Goal: Information Seeking & Learning: Learn about a topic

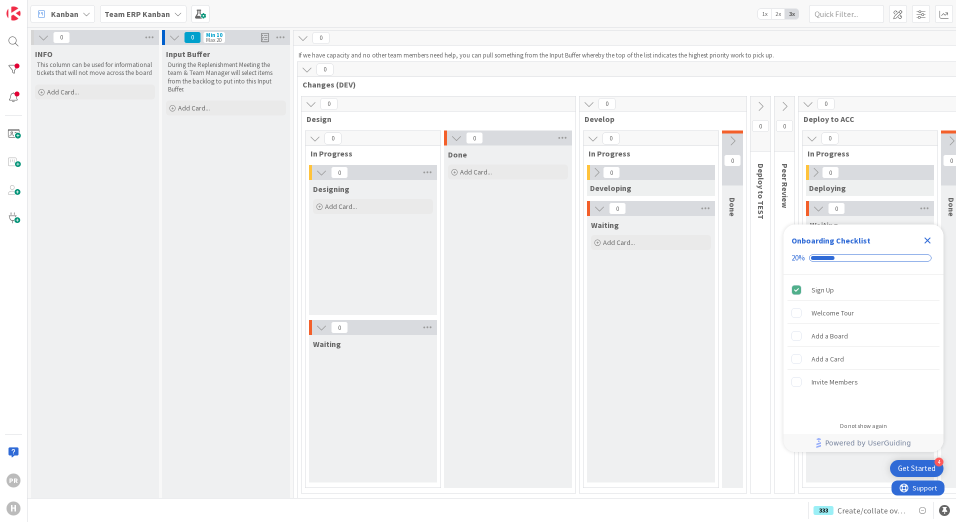
click at [148, 5] on div "Team ERP Kanban" at bounding box center [143, 14] width 87 height 18
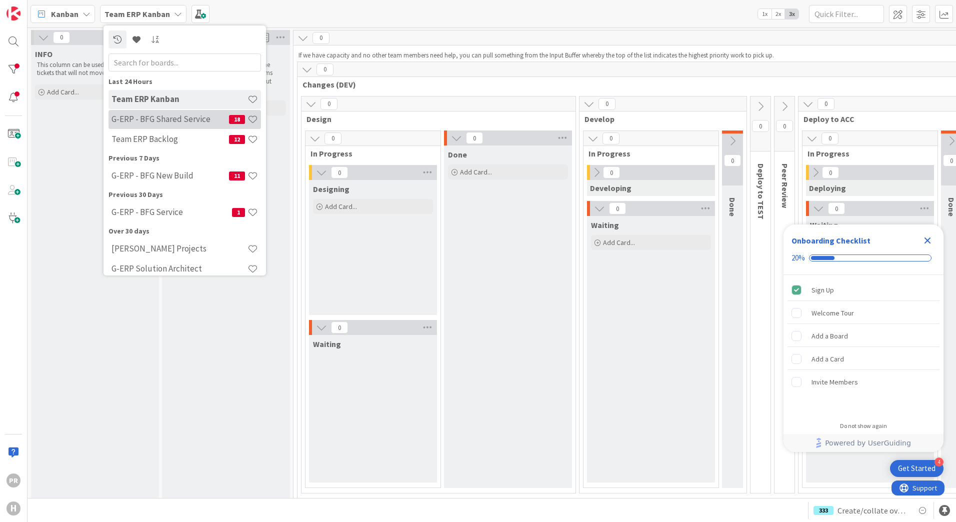
click at [191, 116] on h4 "G-ERP - BFG Shared Service" at bounding box center [171, 119] width 118 height 10
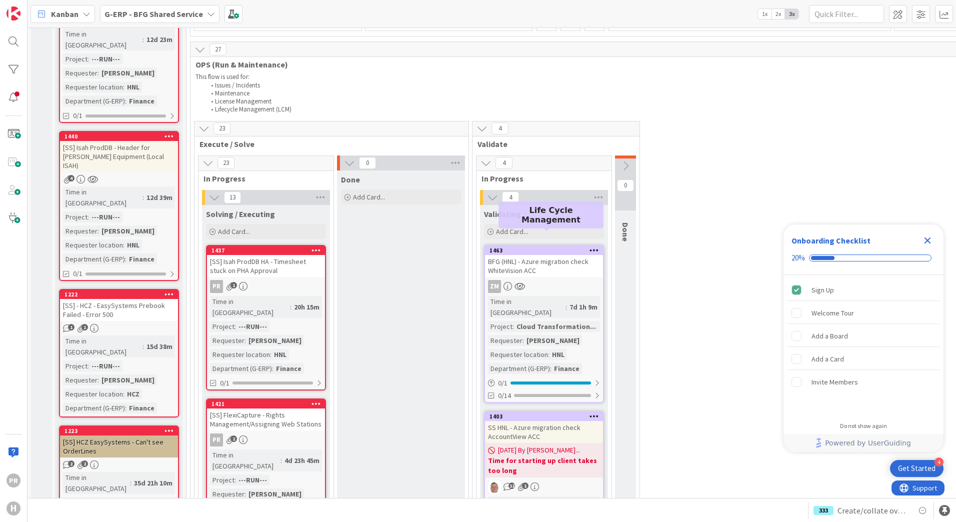
scroll to position [600, 0]
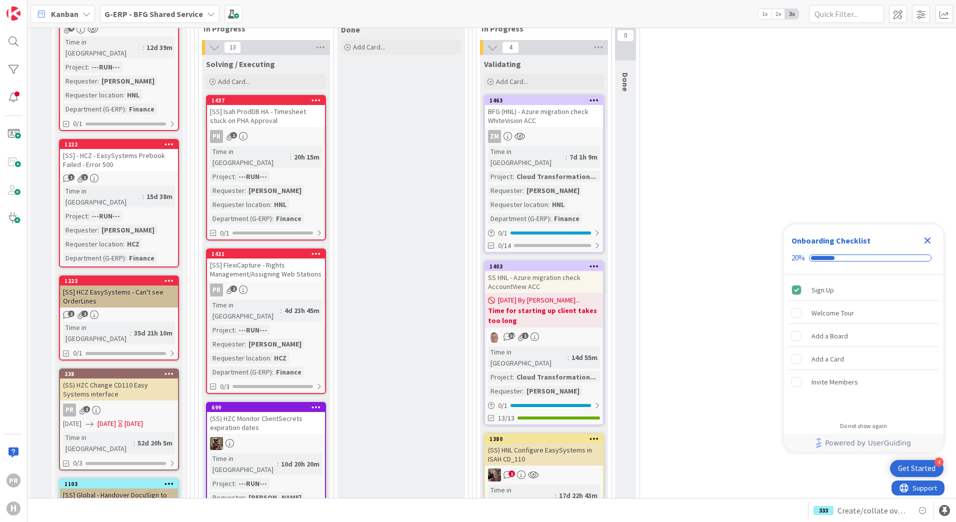
click at [523, 118] on div "BFG (HNL) - Azure migration check WhiteVision ACC" at bounding box center [544, 116] width 118 height 22
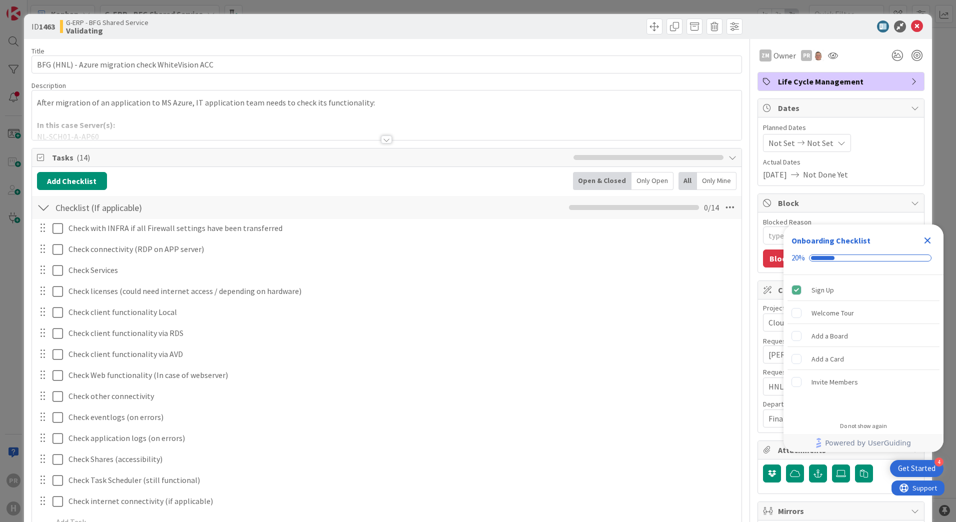
click at [381, 137] on div at bounding box center [386, 140] width 11 height 8
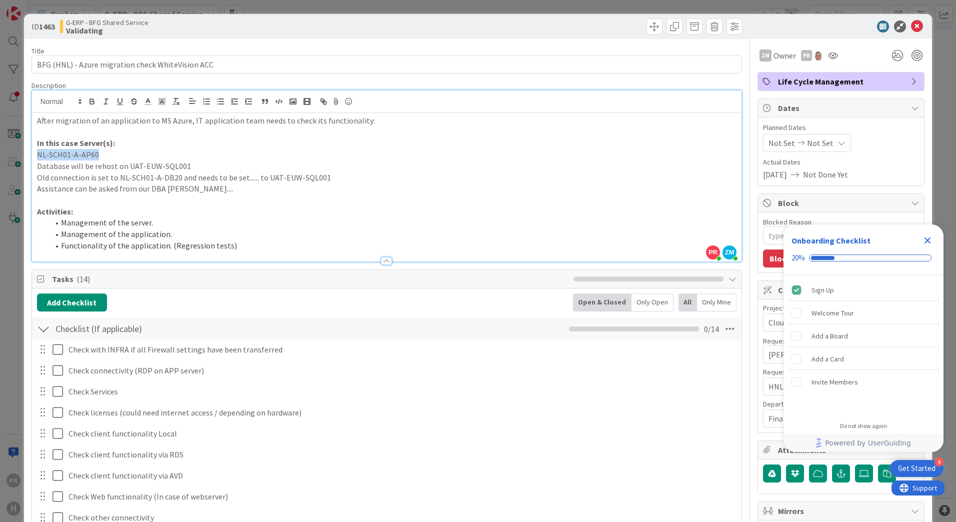
drag, startPoint x: 37, startPoint y: 155, endPoint x: 104, endPoint y: 155, distance: 67.5
click at [104, 155] on p "NL-SCH01-A-AP60" at bounding box center [387, 155] width 700 height 12
click at [225, 175] on p "Old connection is set to NL-SCH01-A-DB20 and needs to be set...... to UAT-EUW-S…" at bounding box center [387, 178] width 700 height 12
drag, startPoint x: 37, startPoint y: 156, endPoint x: 96, endPoint y: 159, distance: 59.1
click at [96, 159] on p "NL-SCH01-A-AP60" at bounding box center [387, 155] width 700 height 12
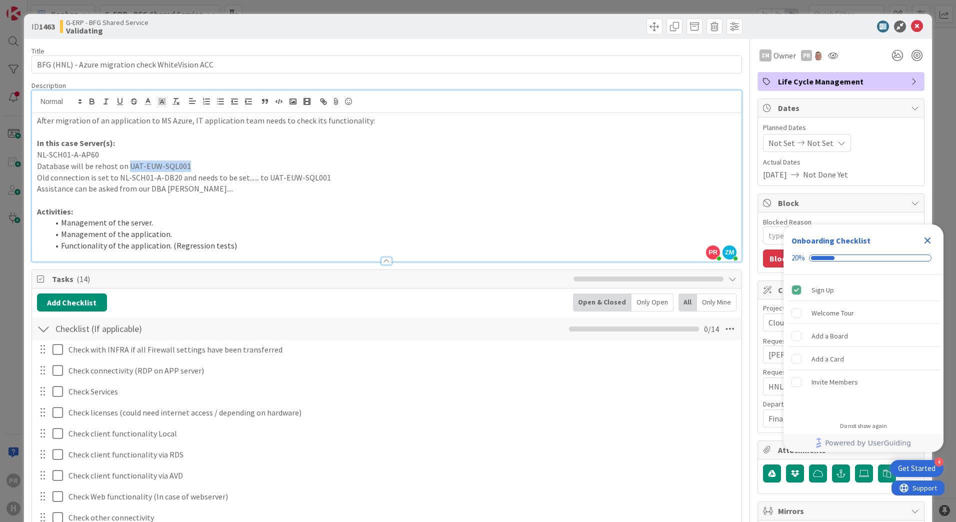
drag, startPoint x: 126, startPoint y: 167, endPoint x: 185, endPoint y: 167, distance: 59.5
click at [185, 167] on p "Database will be rehost on UAT-EUW-SQL001" at bounding box center [387, 167] width 700 height 12
drag, startPoint x: 36, startPoint y: 180, endPoint x: 165, endPoint y: 180, distance: 128.5
click at [165, 180] on div "After migration of an application to MS Azure, IT application team needs to che…" at bounding box center [387, 187] width 710 height 149
click at [162, 180] on p "Old connection is set to NL-SCH01-A-DB20 and needs to be set...... to UAT-EUW-S…" at bounding box center [387, 178] width 700 height 12
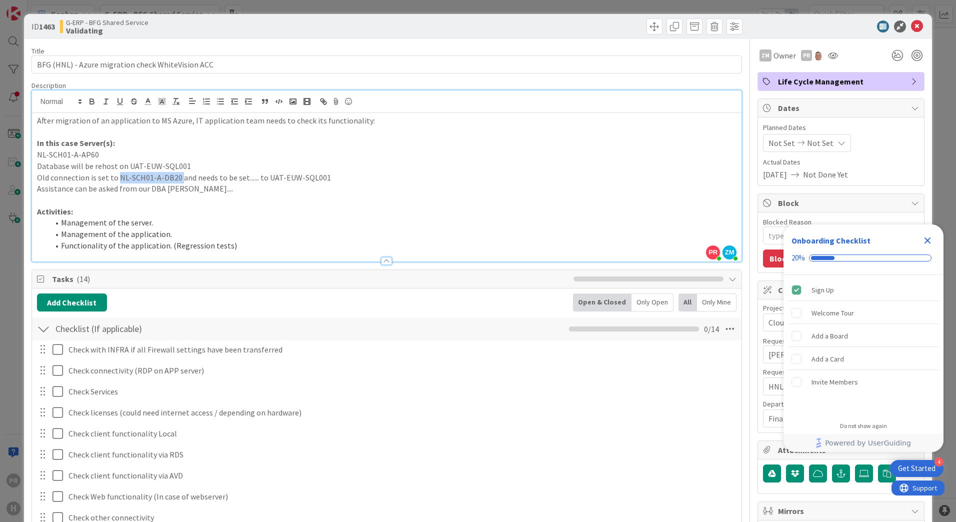
drag, startPoint x: 118, startPoint y: 179, endPoint x: 179, endPoint y: 178, distance: 61.5
click at [179, 178] on p "Old connection is set to NL-SCH01-A-DB20 and needs to be set...... to UAT-EUW-S…" at bounding box center [387, 178] width 700 height 12
drag, startPoint x: 263, startPoint y: 180, endPoint x: 322, endPoint y: 179, distance: 59.0
click at [322, 179] on p "Old connection is set to NL-SCH01-A-DB20 and needs to be set...... to UAT-EUW-S…" at bounding box center [387, 178] width 700 height 12
click at [237, 196] on p at bounding box center [387, 201] width 700 height 12
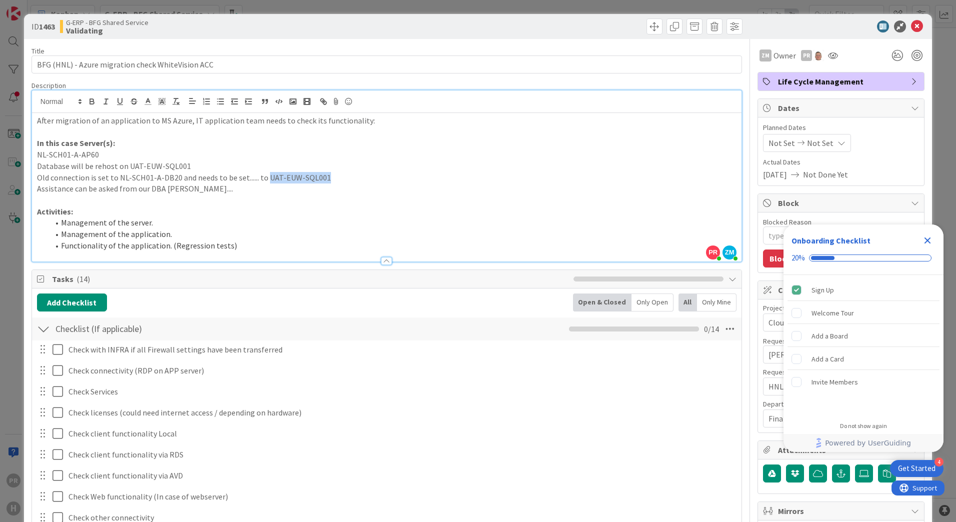
drag, startPoint x: 322, startPoint y: 176, endPoint x: 266, endPoint y: 178, distance: 56.0
click at [266, 178] on p "Old connection is set to NL-SCH01-A-DB20 and needs to be set...... to UAT-EUW-S…" at bounding box center [387, 178] width 700 height 12
copy p "UAT-EUW-SQL001"
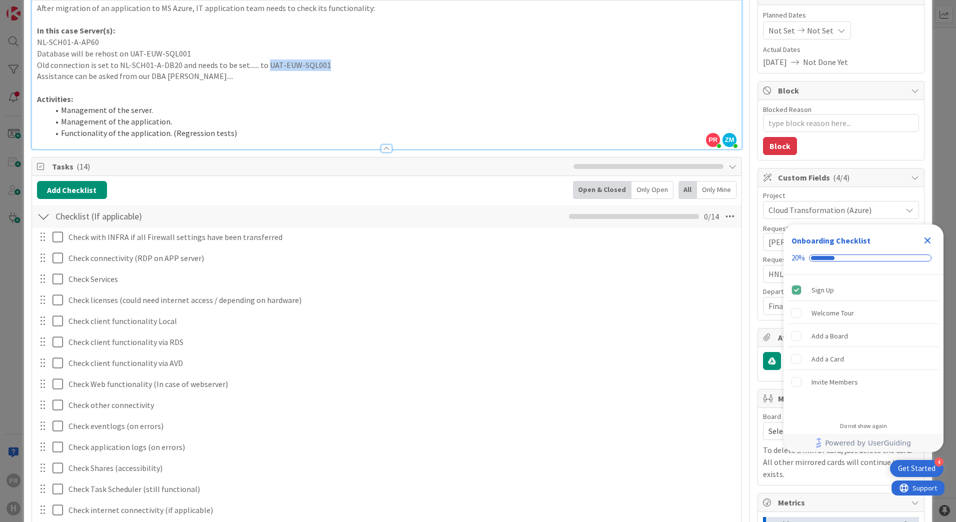
scroll to position [150, 0]
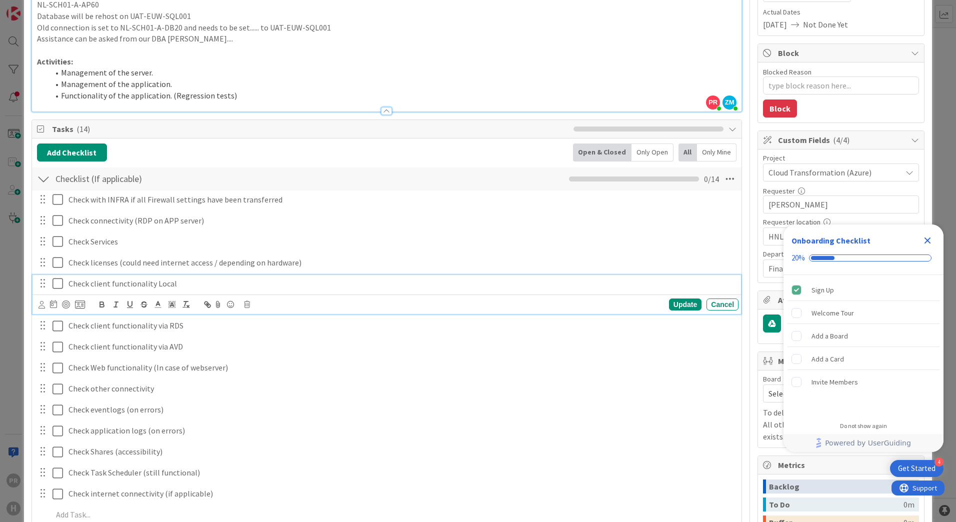
click at [104, 285] on p "Check client functionality Local" at bounding box center [402, 284] width 666 height 12
click at [441, 144] on div "Add Checklist Open & Closed Only Open All Only Mine" at bounding box center [387, 153] width 700 height 18
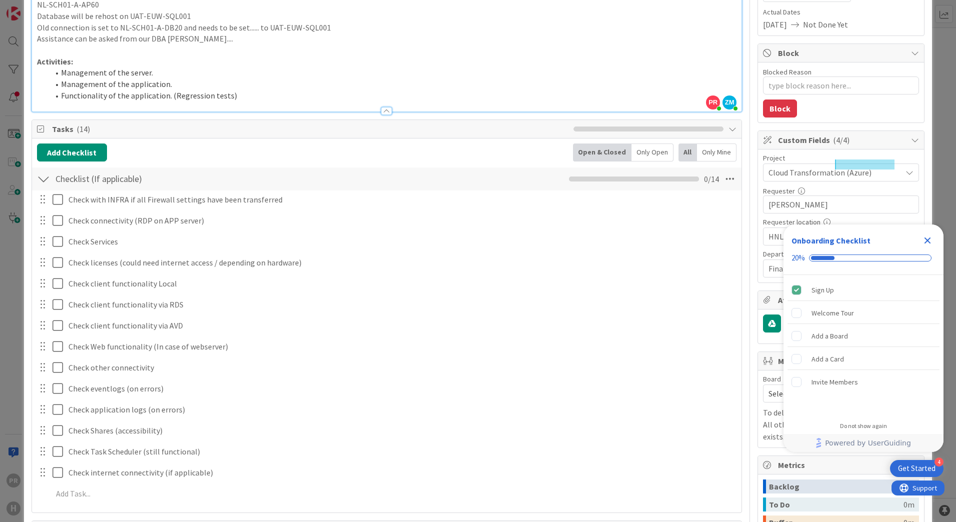
scroll to position [50, 0]
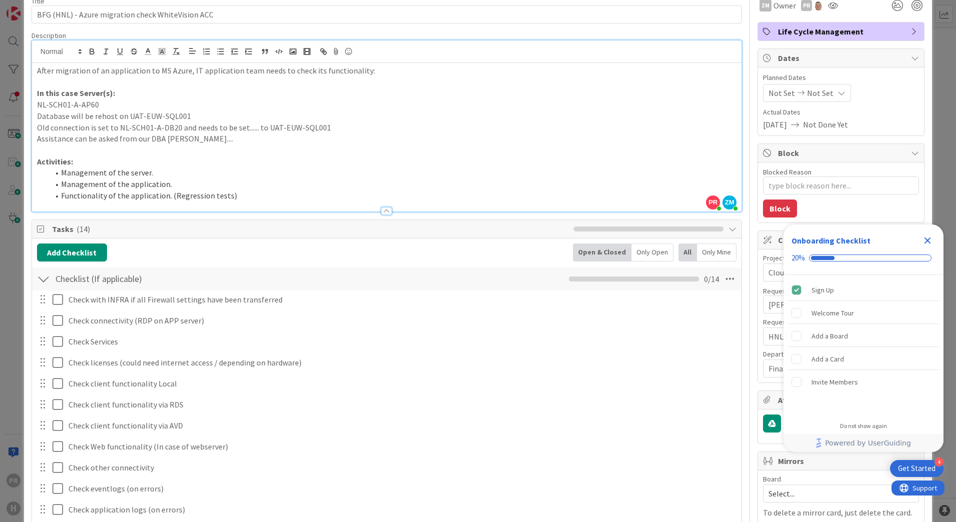
click at [309, 163] on p "Activities:" at bounding box center [387, 162] width 700 height 12
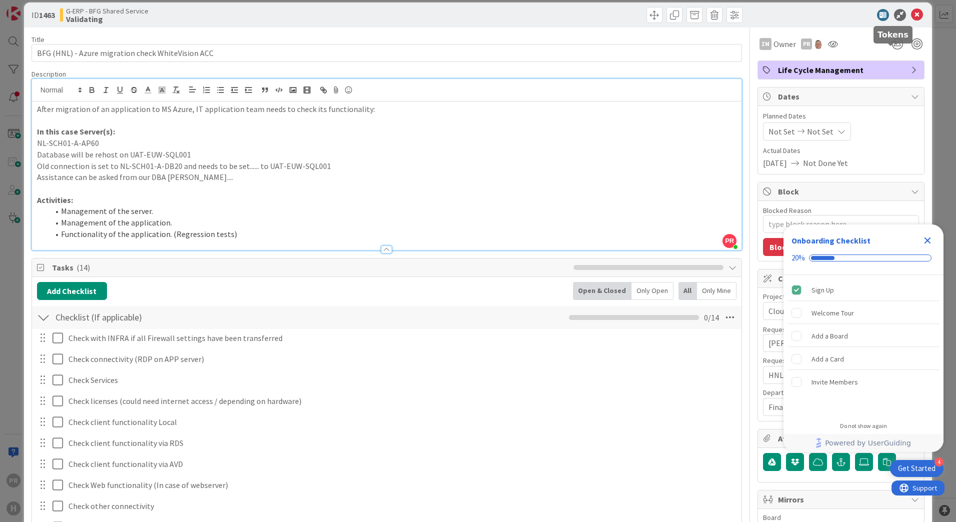
scroll to position [0, 0]
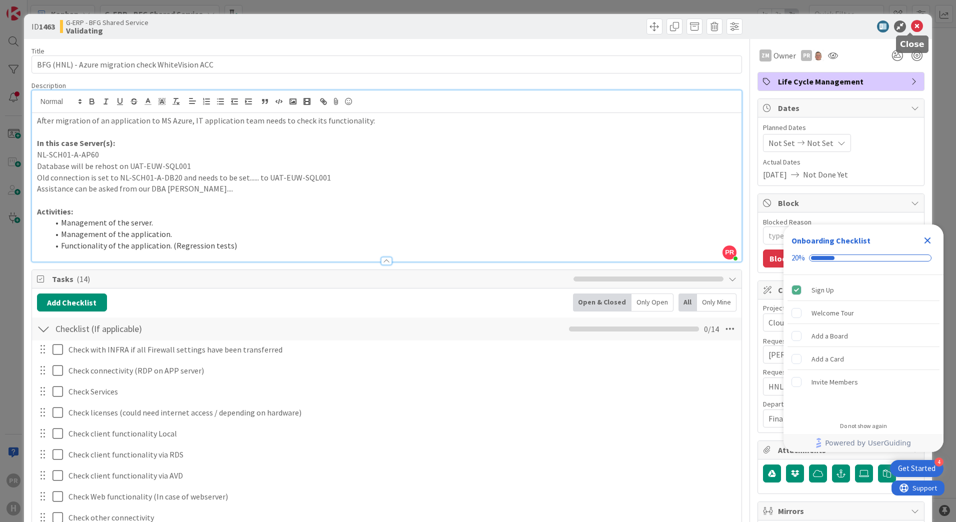
click at [911, 30] on icon at bounding box center [917, 27] width 12 height 12
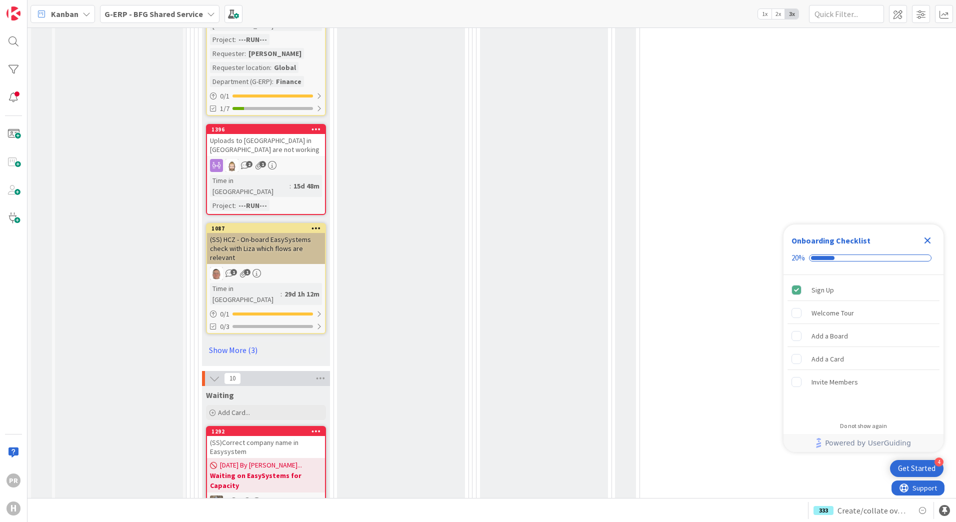
scroll to position [1651, 0]
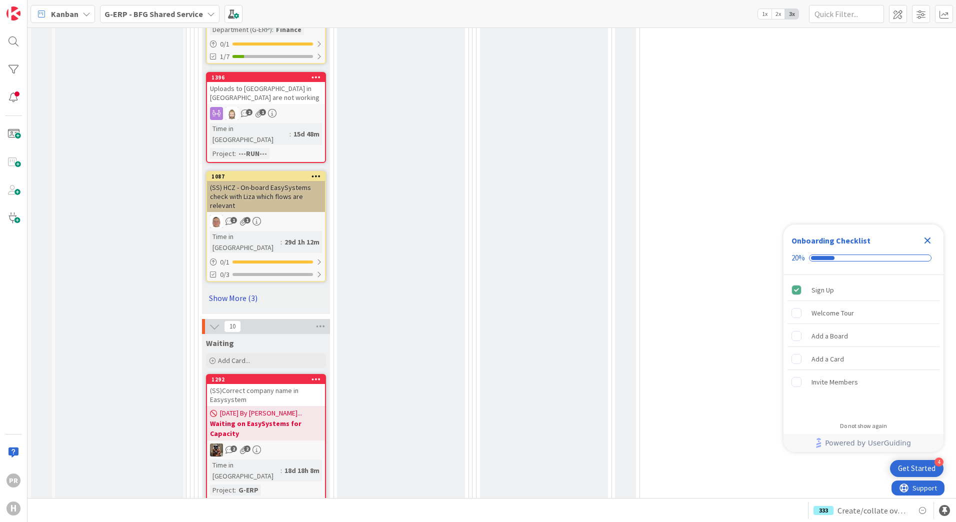
click at [245, 290] on link "Show More (3)" at bounding box center [266, 298] width 120 height 16
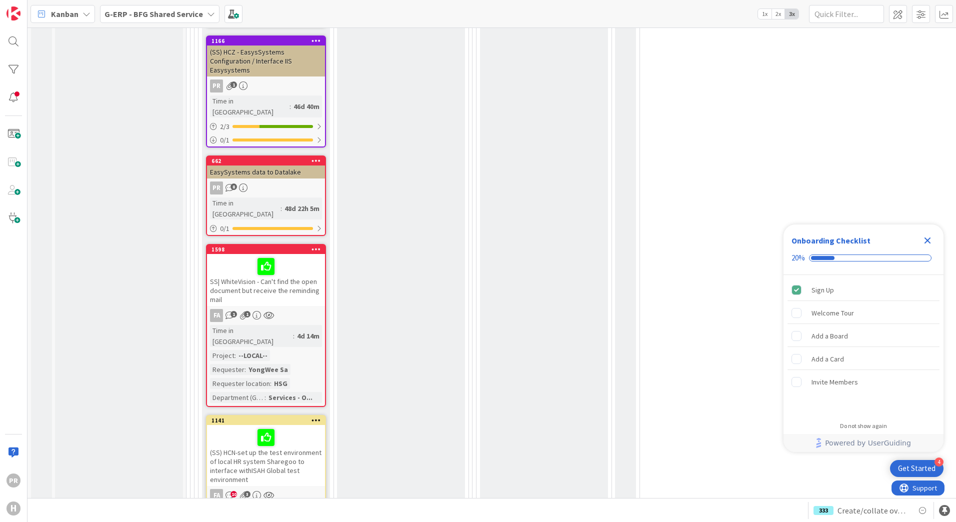
scroll to position [3001, 0]
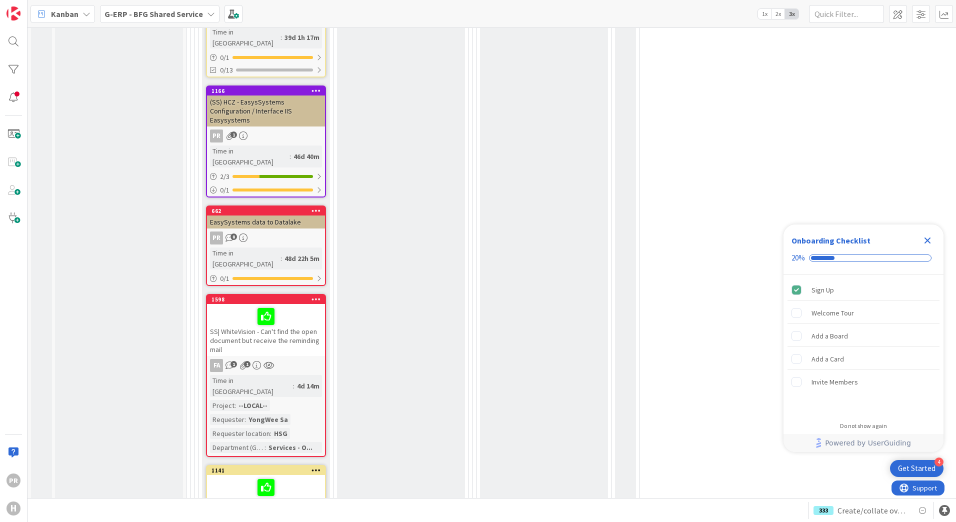
click at [285, 304] on div "SS| WhiteVision - Can't find the open document but receive the reminding mail" at bounding box center [266, 330] width 118 height 52
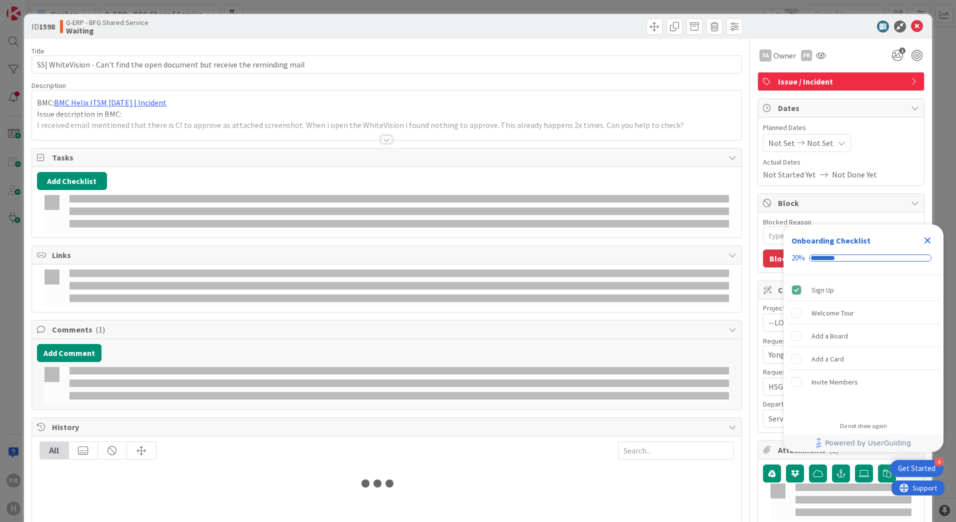
type textarea "x"
